Goal: Transaction & Acquisition: Subscribe to service/newsletter

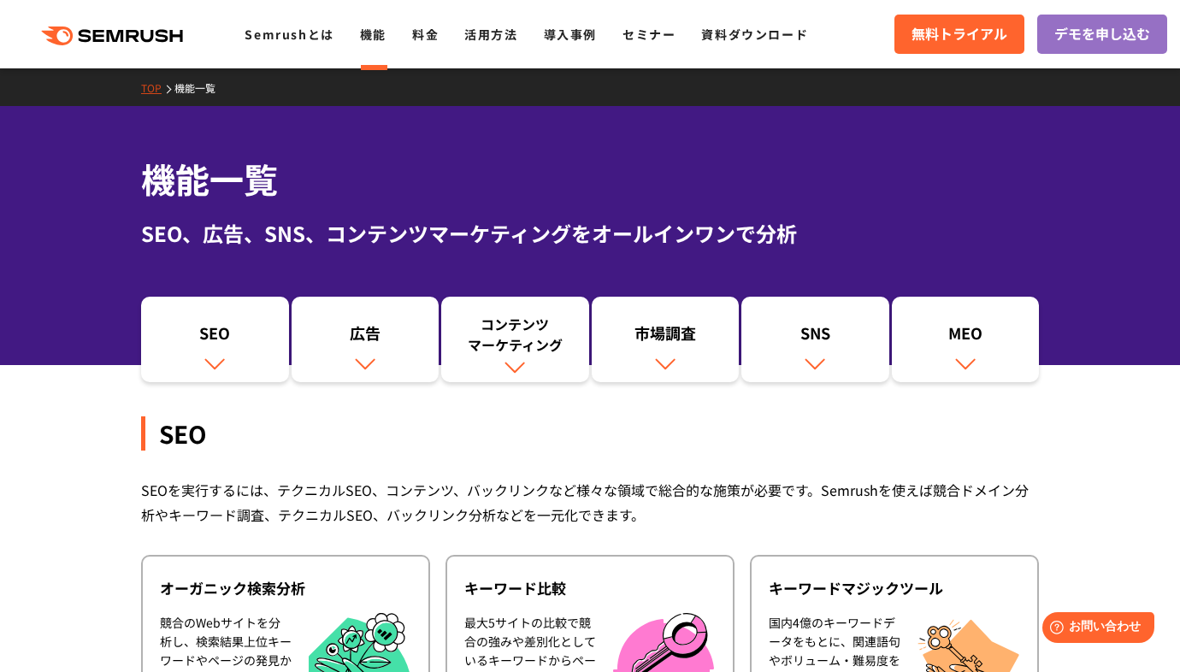
click at [133, 40] on icon ".cls {fill: #FF642D;}" at bounding box center [113, 36] width 193 height 19
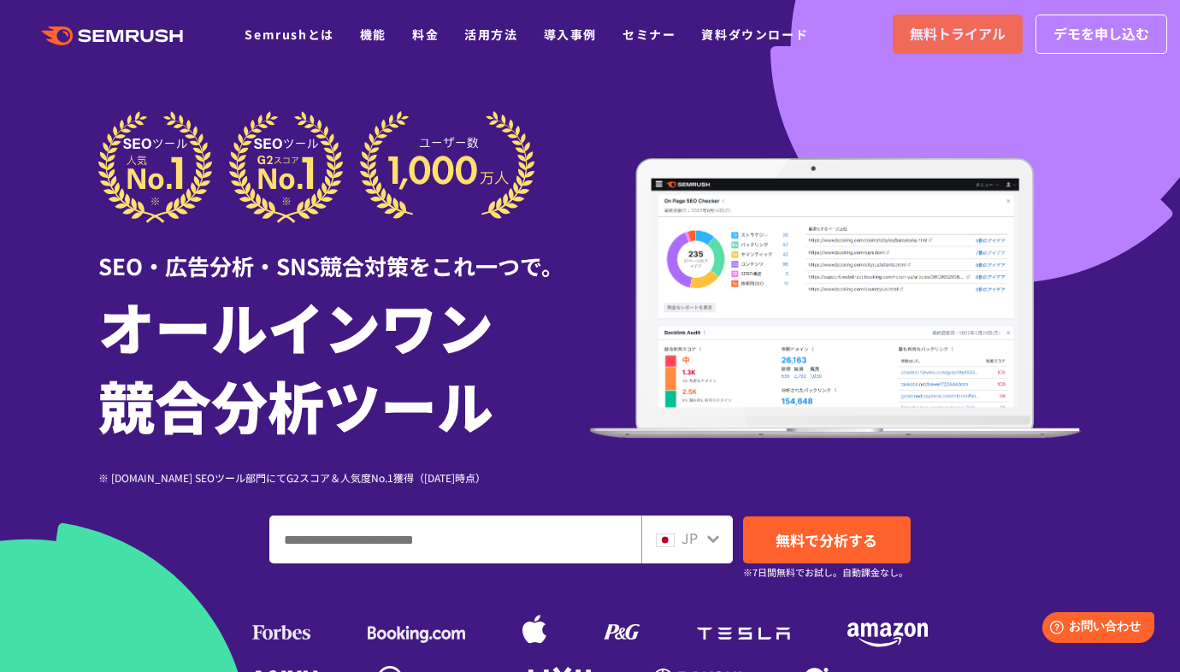
click at [941, 33] on span "無料トライアル" at bounding box center [958, 34] width 96 height 22
